Goal: Task Accomplishment & Management: Use online tool/utility

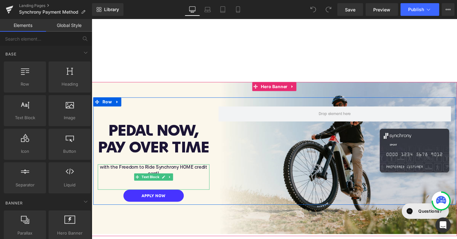
click at [170, 178] on span "with the Freedom to Ride Synchrony HOME credit card!" at bounding box center [156, 179] width 113 height 12
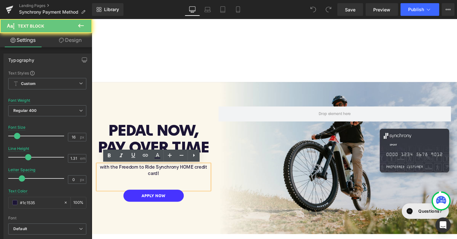
click at [171, 181] on p "with the Freedom to Ride Synchrony HOME credit card!" at bounding box center [156, 178] width 117 height 13
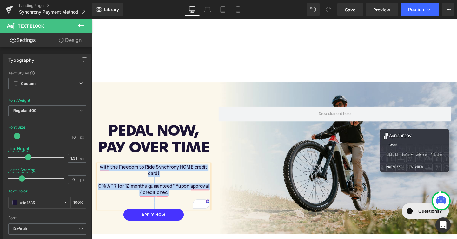
copy div "with the Freedom to Ride Synchrony HOME credit card! 0% APR for 12 months guara…"
click at [161, 199] on span "0% APR for 12 months guaranteed* *upon approval / credit chec" at bounding box center [157, 199] width 116 height 12
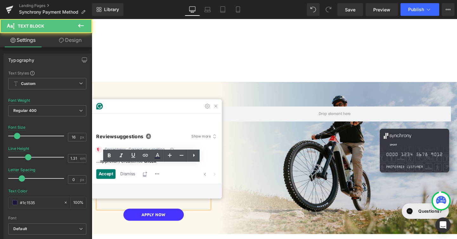
click at [161, 199] on div at bounding box center [159, 201] width 124 height 8
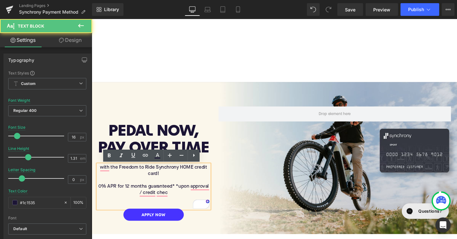
click at [158, 197] on span "0% APR for 12 months guaranteed* *upon approval / credit chec" at bounding box center [157, 199] width 116 height 12
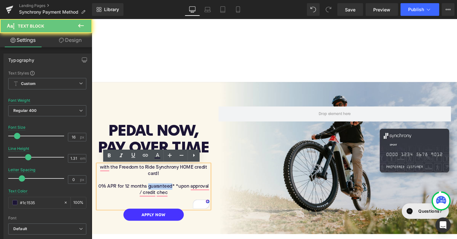
click at [158, 197] on span "0% APR for 12 months guaranteed* *upon approval / credit chec" at bounding box center [157, 199] width 116 height 12
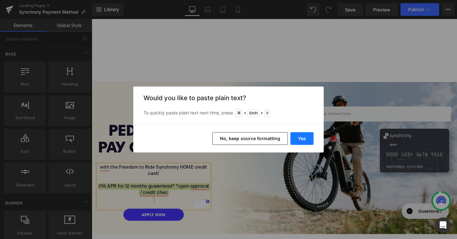
click at [306, 141] on button "Yes" at bounding box center [302, 138] width 23 height 13
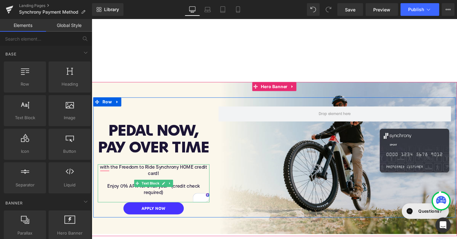
click at [170, 203] on p "Enjoy 0% APR for a full year* (credit check required)" at bounding box center [156, 198] width 117 height 13
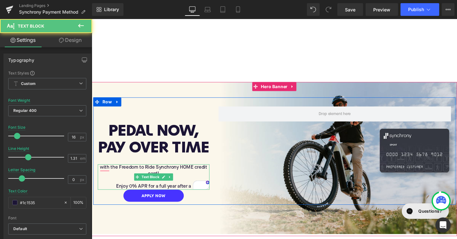
click at [153, 197] on p "Enjoy 0% APR for a full year after a" at bounding box center [156, 195] width 117 height 7
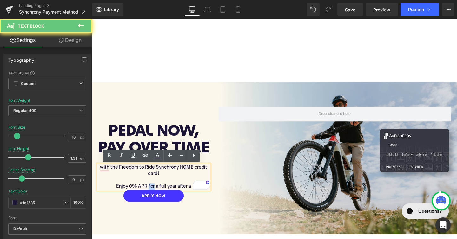
click at [153, 197] on p "Enjoy 0% APR for a full year after a" at bounding box center [156, 195] width 117 height 7
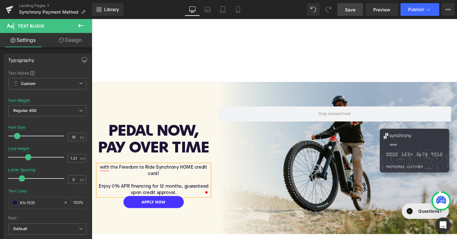
click at [349, 10] on span "Save" at bounding box center [350, 9] width 10 height 7
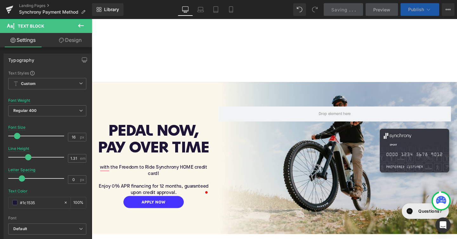
click at [417, 11] on span "Publish" at bounding box center [416, 9] width 16 height 5
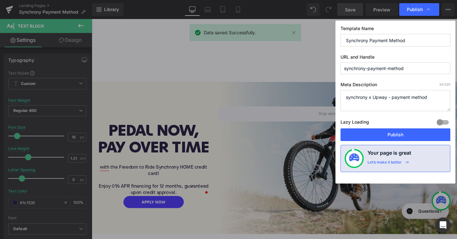
click at [377, 43] on input "Synchrony Payment Method" at bounding box center [396, 40] width 110 height 13
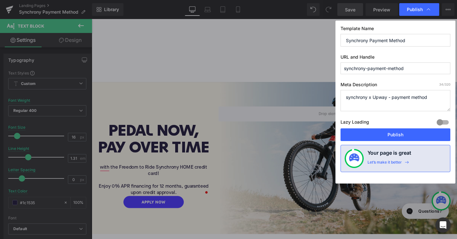
type input "S"
type input "Freedom to Ride"
type input "S"
type input "F"
type input "Synchrony Freedom to Ride"
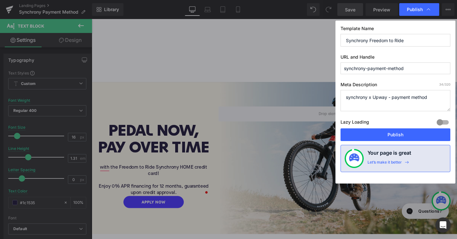
click at [369, 68] on input "synchrony-payment-method" at bounding box center [396, 69] width 110 height 12
type input "synchrony"
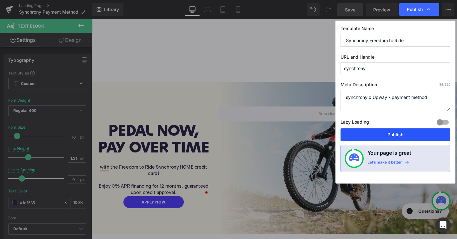
click at [391, 137] on button "Publish" at bounding box center [396, 135] width 110 height 13
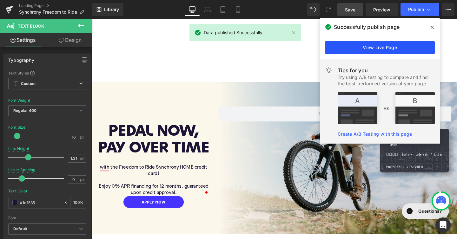
click at [391, 46] on link "View Live Page" at bounding box center [380, 47] width 110 height 13
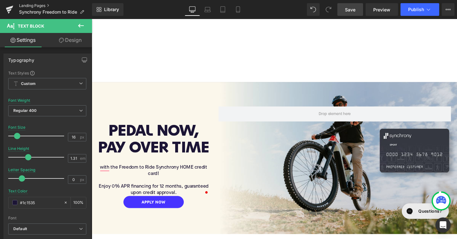
click at [40, 4] on link "Landing Pages" at bounding box center [55, 5] width 73 height 5
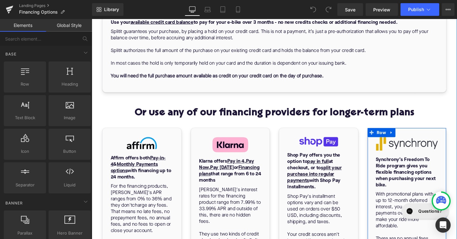
scroll to position [396, 0]
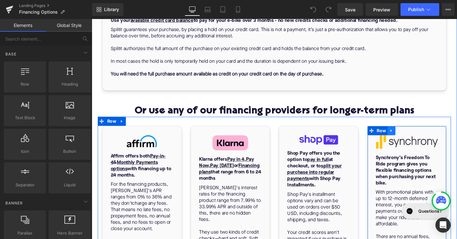
click at [408, 140] on link at bounding box center [407, 137] width 8 height 10
click at [422, 167] on strong "Synchrony’s Freedom To Ride program gives you flexible financing options when p…" at bounding box center [422, 179] width 63 height 32
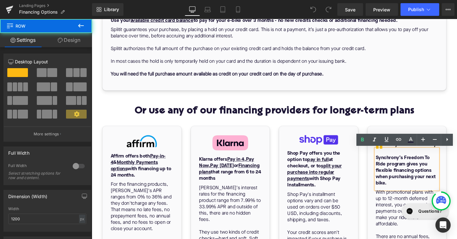
click at [427, 137] on div "Image Synchrony’s Freedom To Ride program gives you flexible financing options …" at bounding box center [423, 232] width 83 height 202
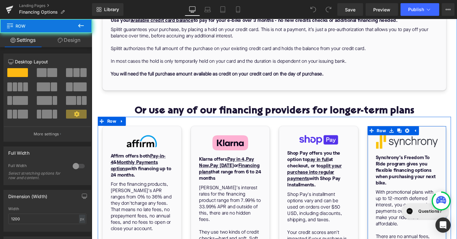
click at [417, 134] on div "Image Synchrony’s Freedom To Ride program gives you flexible financing options …" at bounding box center [423, 232] width 83 height 202
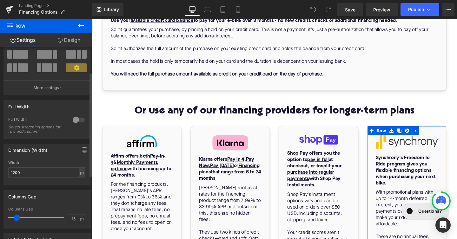
scroll to position [0, 0]
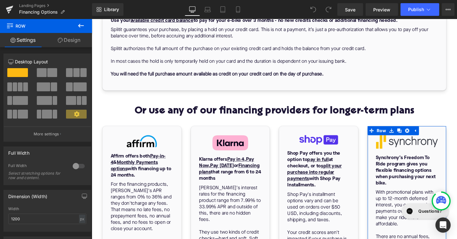
click at [71, 43] on link "Design" at bounding box center [69, 40] width 46 height 14
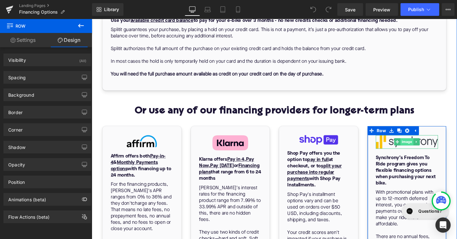
click at [422, 149] on span "Image" at bounding box center [423, 148] width 14 height 8
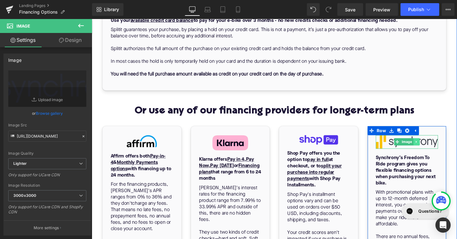
click at [434, 148] on icon at bounding box center [432, 148] width 3 height 4
click at [452, 150] on img at bounding box center [424, 148] width 66 height 14
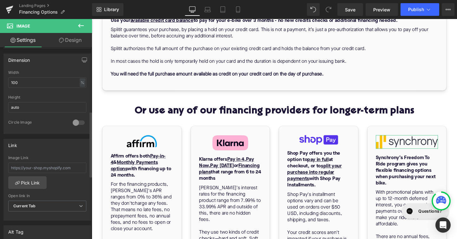
scroll to position [188, 0]
click at [40, 166] on input "text" at bounding box center [47, 167] width 78 height 10
paste input "[URL][DOMAIN_NAME]"
type input "[URL][DOMAIN_NAME]"
click at [33, 181] on link "Pick Link" at bounding box center [27, 182] width 38 height 13
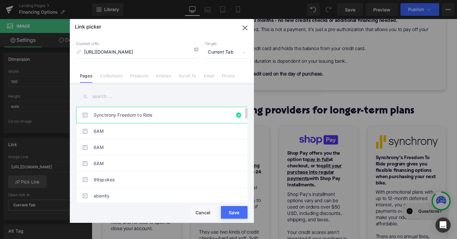
click at [145, 115] on link "Synchrony Freedom to Ride" at bounding box center [164, 115] width 140 height 16
type input "synchrony"
click at [242, 218] on button "Save" at bounding box center [234, 212] width 27 height 13
type input "synchrony"
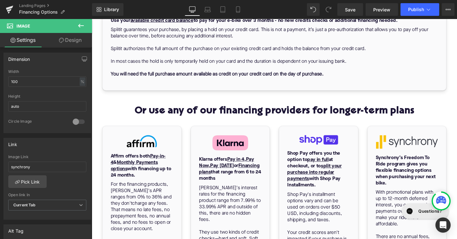
click at [351, 16] on div "Library Desktop Desktop Laptop Tablet Mobile Save Preview Publish Scheduled Vie…" at bounding box center [274, 9] width 365 height 19
click at [351, 11] on span "Save" at bounding box center [350, 9] width 10 height 7
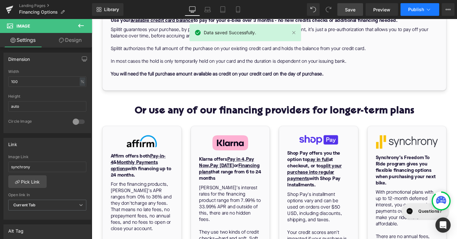
click at [413, 7] on span "Publish" at bounding box center [416, 9] width 16 height 5
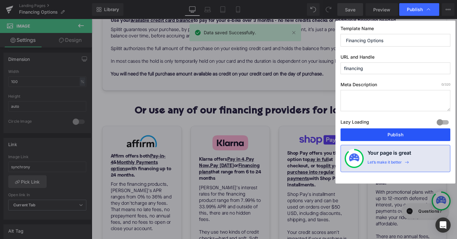
click at [409, 132] on button "Publish" at bounding box center [396, 135] width 110 height 13
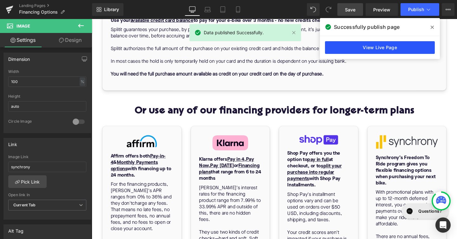
click at [394, 49] on link "View Live Page" at bounding box center [380, 47] width 110 height 13
